Goal: Find specific page/section: Find specific page/section

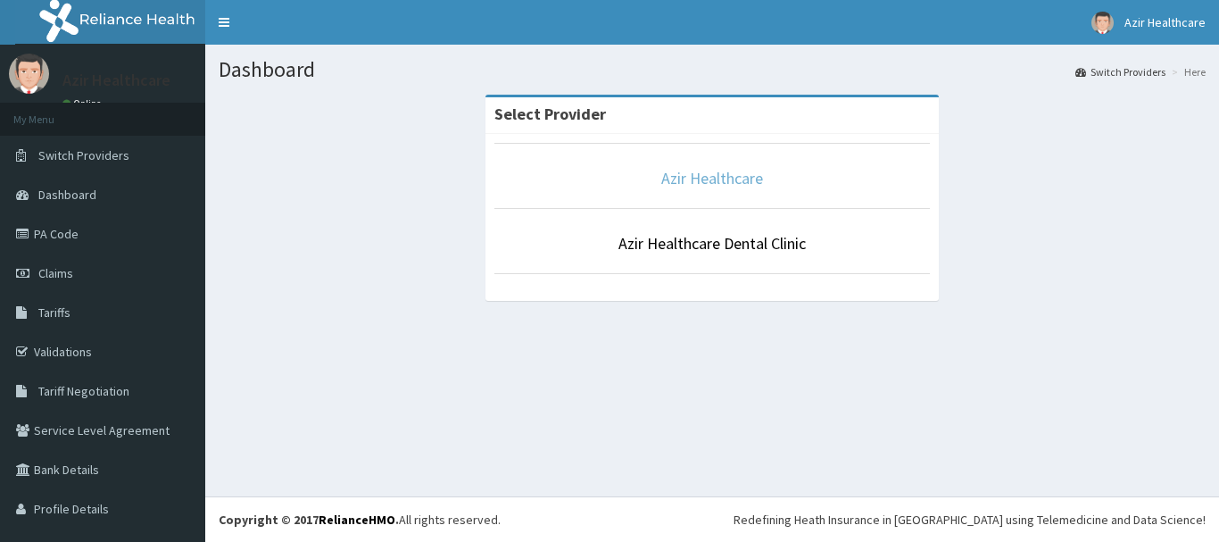
click at [700, 183] on link "Azir Healthcare" at bounding box center [712, 178] width 102 height 21
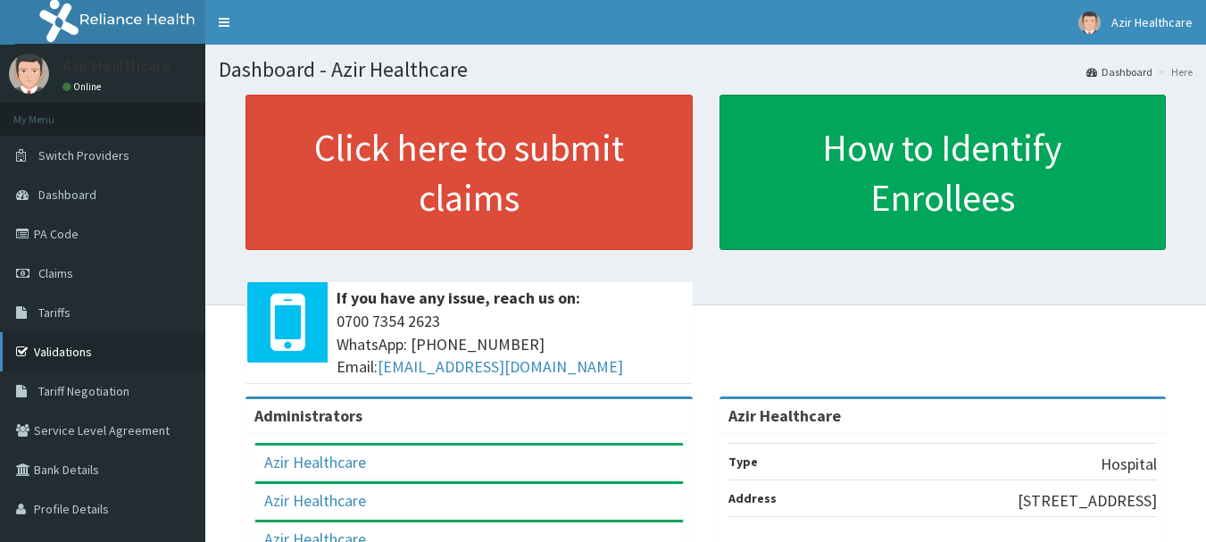
click at [56, 351] on link "Validations" at bounding box center [102, 351] width 205 height 39
